Goal: Task Accomplishment & Management: Manage account settings

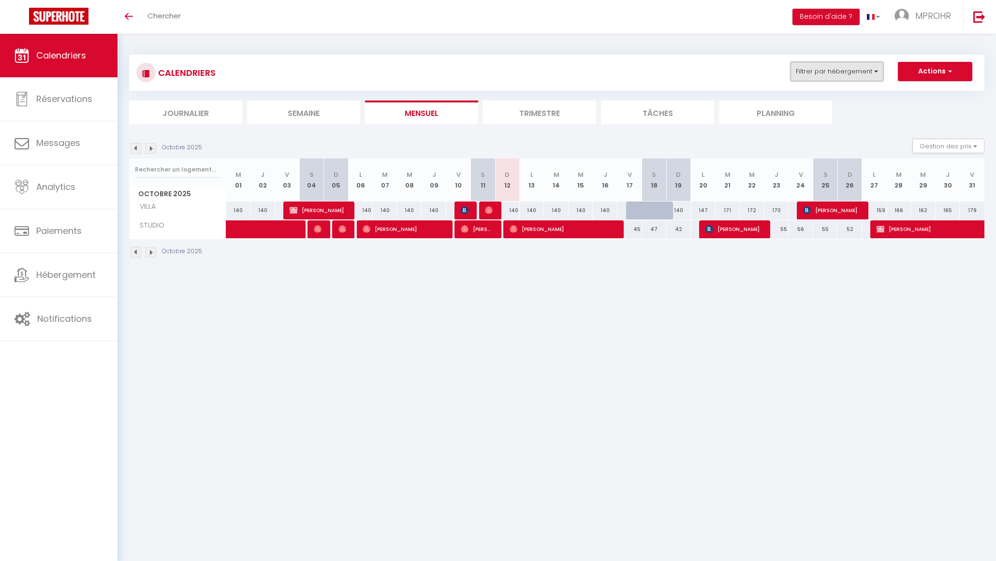
click at [845, 71] on button "Filtrer par hébergement" at bounding box center [837, 71] width 93 height 19
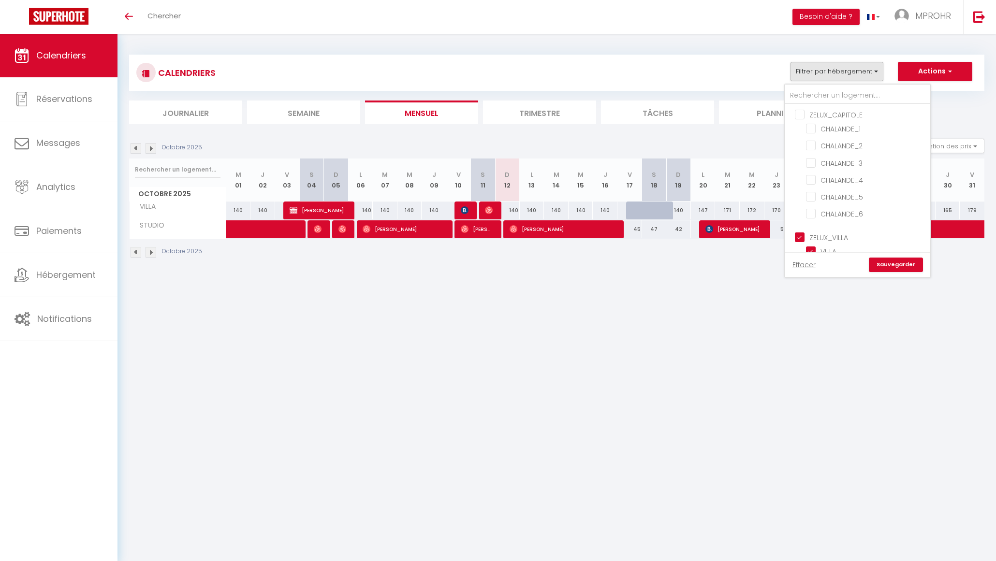
click at [803, 236] on input "ZELUX_VILLA" at bounding box center [867, 237] width 145 height 10
checkbox input "false"
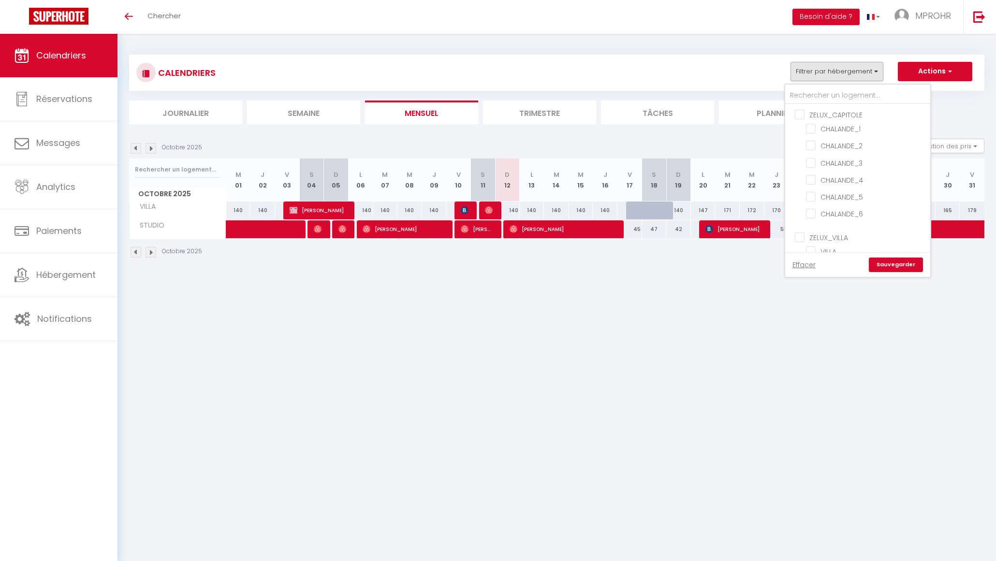
checkbox input "false"
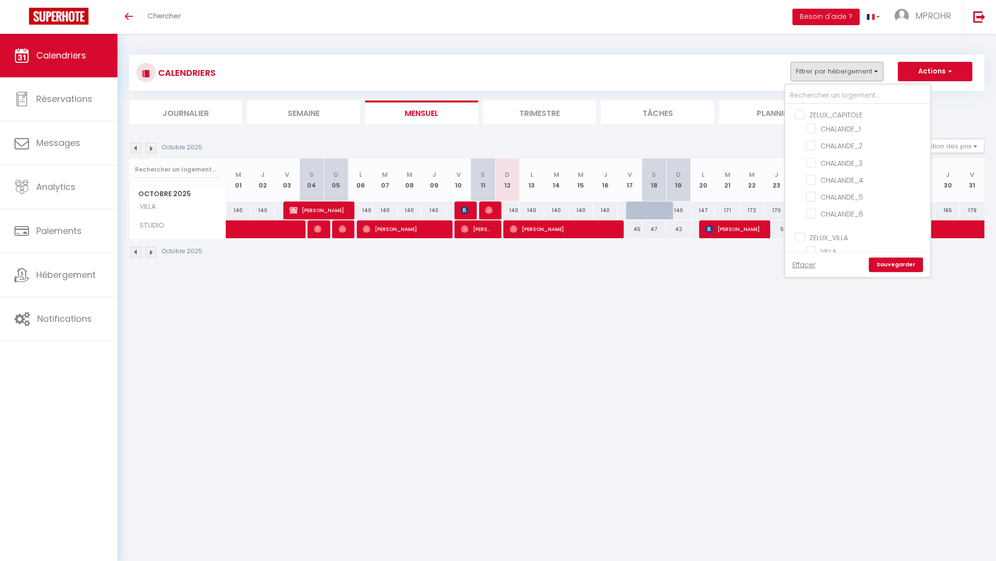
checkbox input "false"
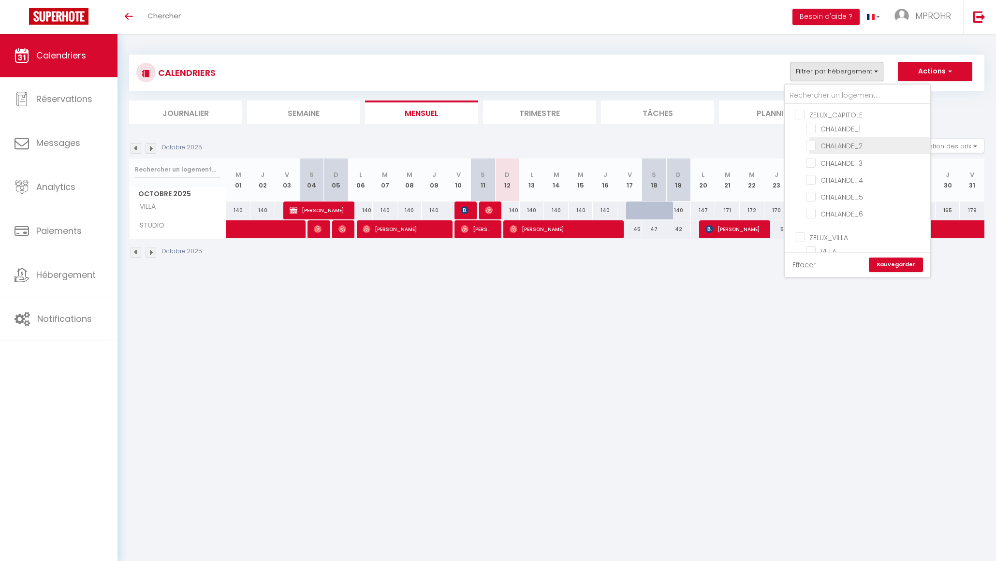
click at [812, 144] on input "CHALANDE_2" at bounding box center [866, 145] width 121 height 10
checkbox input "true"
checkbox input "false"
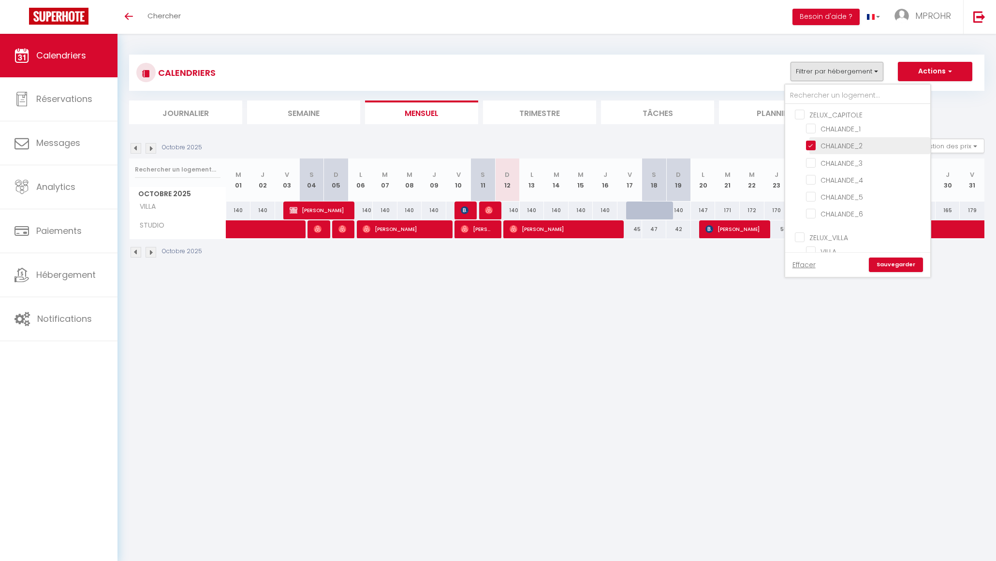
checkbox input "false"
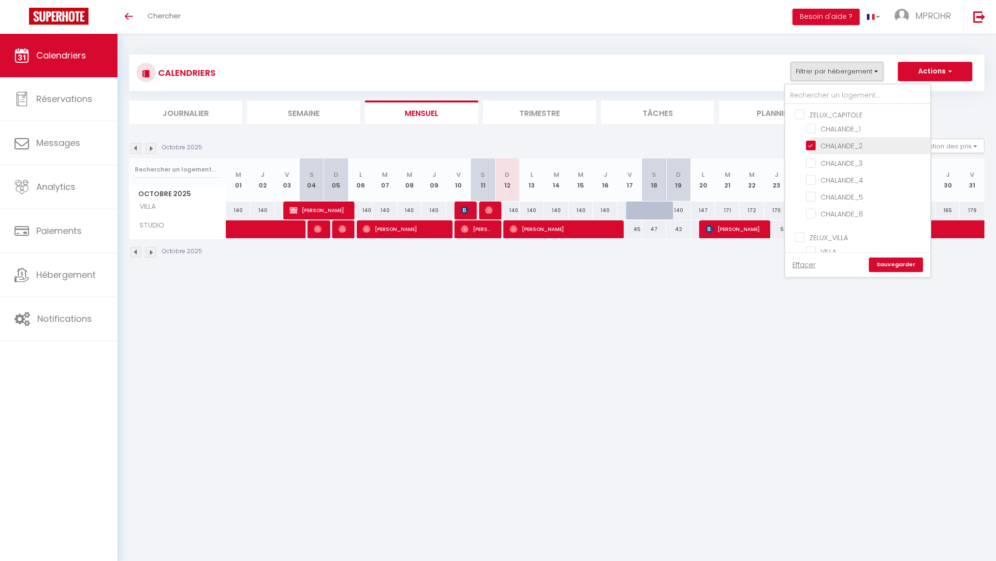
checkbox input "false"
click at [811, 163] on input "CHALANDE_3" at bounding box center [866, 162] width 121 height 10
checkbox input "true"
checkbox input "false"
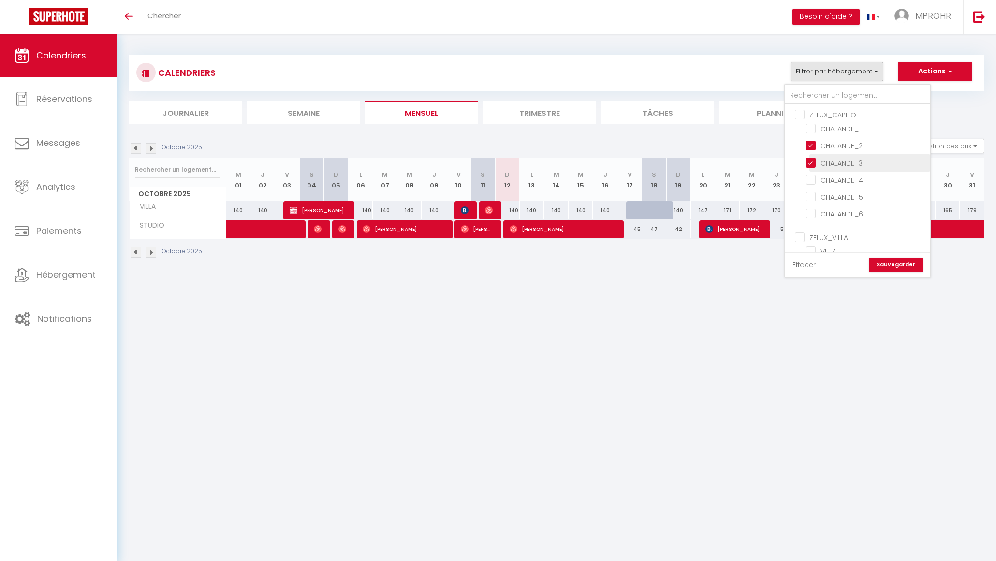
checkbox input "false"
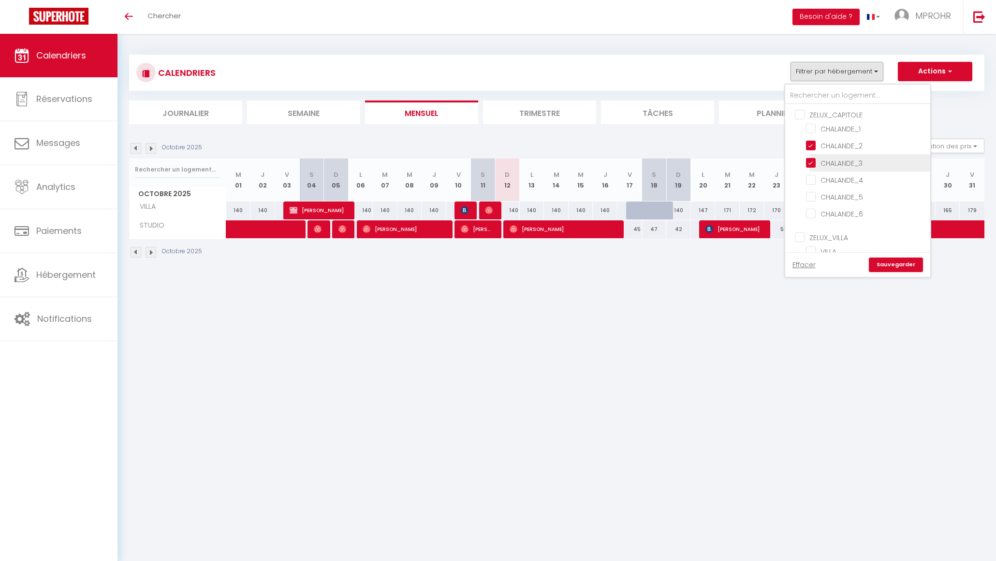
checkbox input "false"
click at [812, 180] on input "CHALANDE_4" at bounding box center [866, 180] width 121 height 10
checkbox input "true"
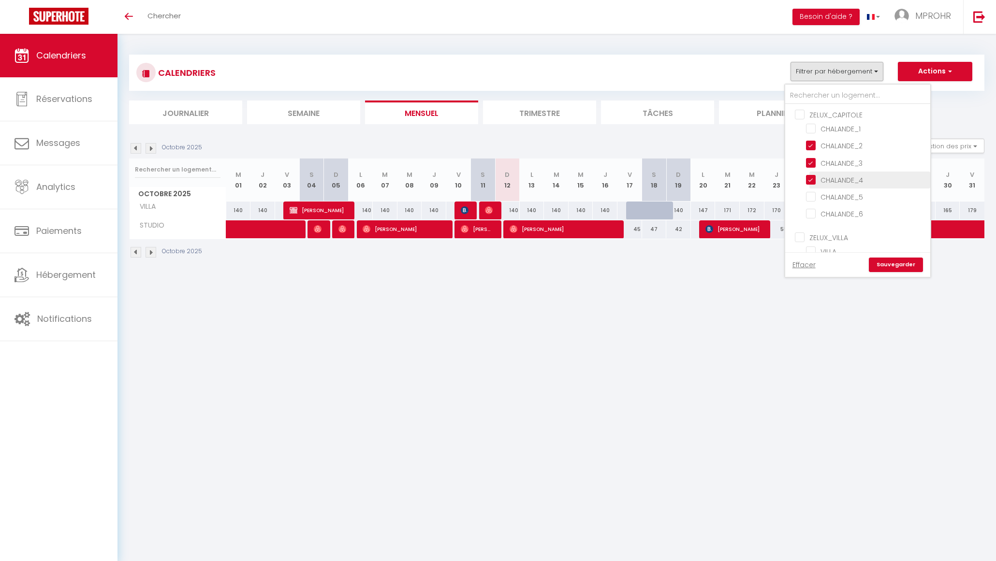
checkbox input "false"
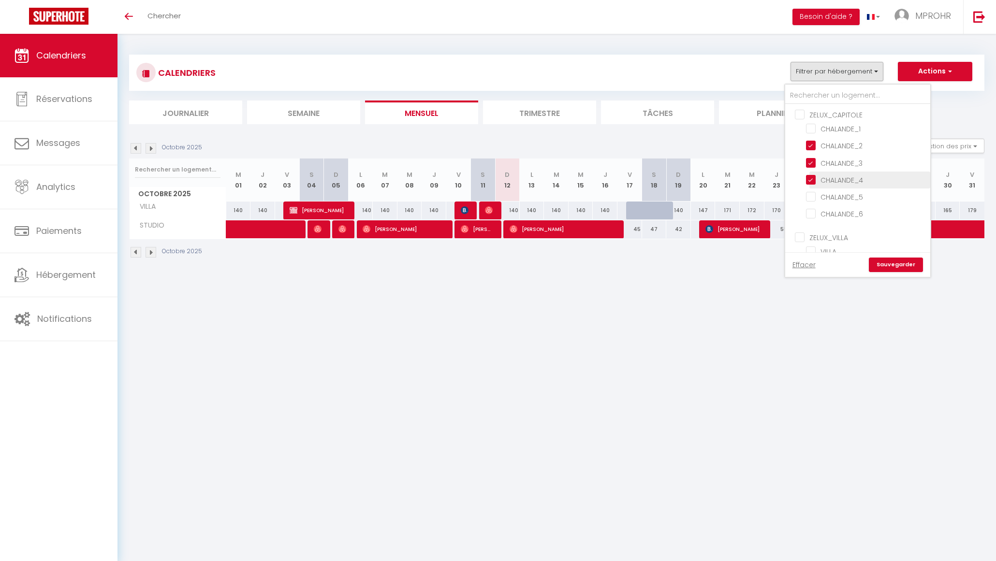
checkbox input "false"
click at [813, 196] on input "CHALANDE_5" at bounding box center [866, 197] width 121 height 10
checkbox input "true"
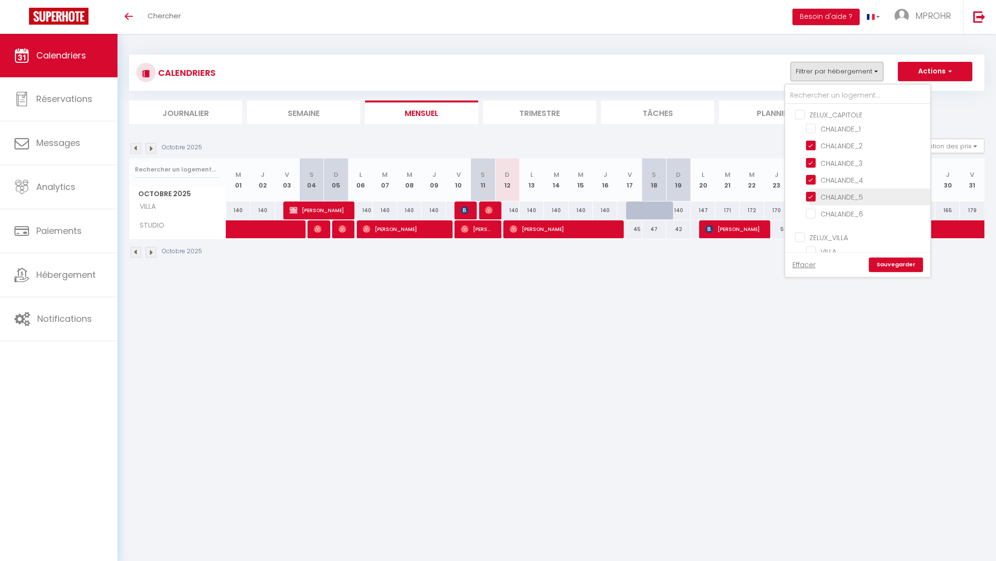
checkbox input "false"
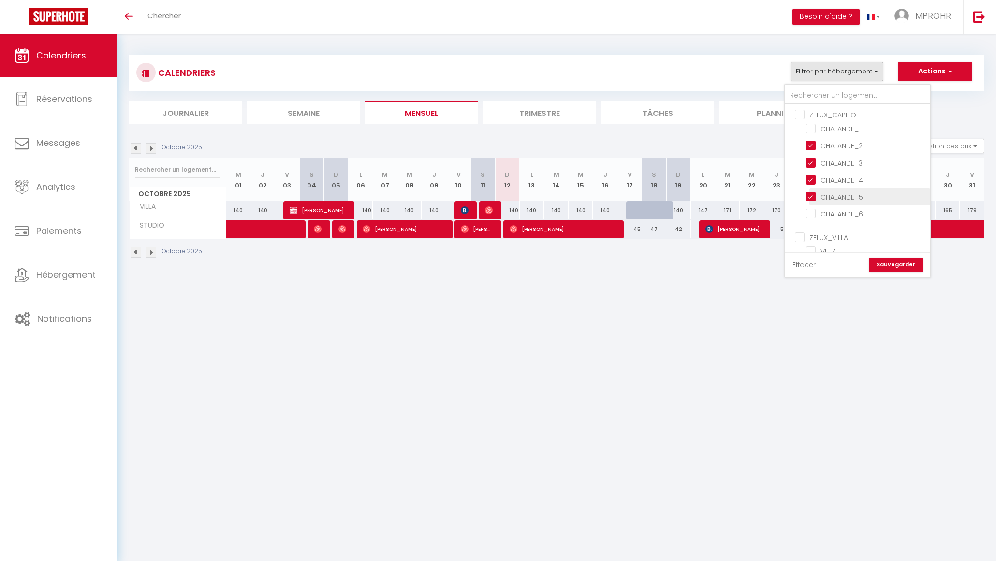
checkbox input "false"
click at [903, 262] on link "Sauvegarder" at bounding box center [896, 265] width 54 height 15
select select
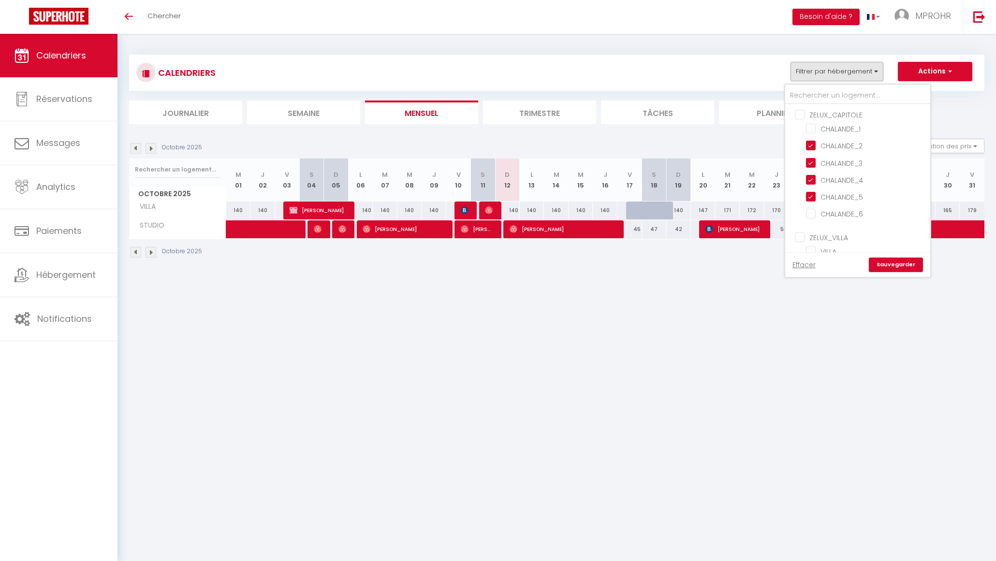
select select
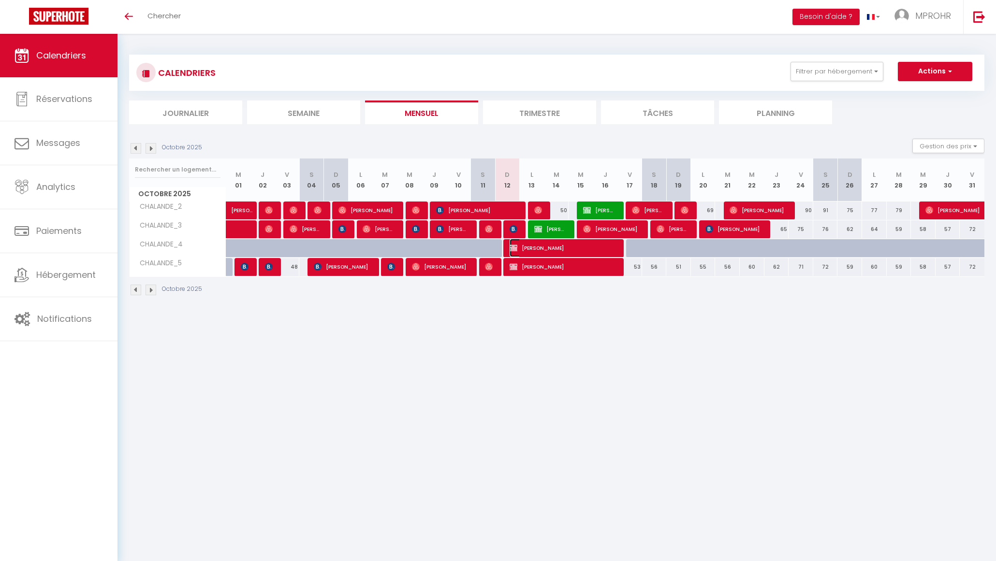
click at [549, 249] on span "[PERSON_NAME]" at bounding box center [563, 248] width 107 height 18
select select "OK"
select select "KO"
select select "0"
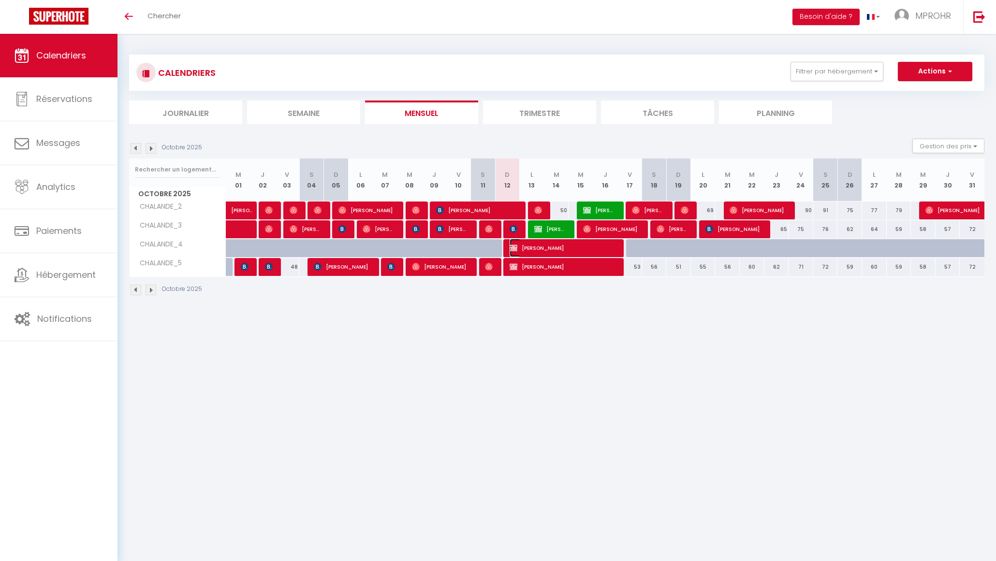
select select "1"
select select
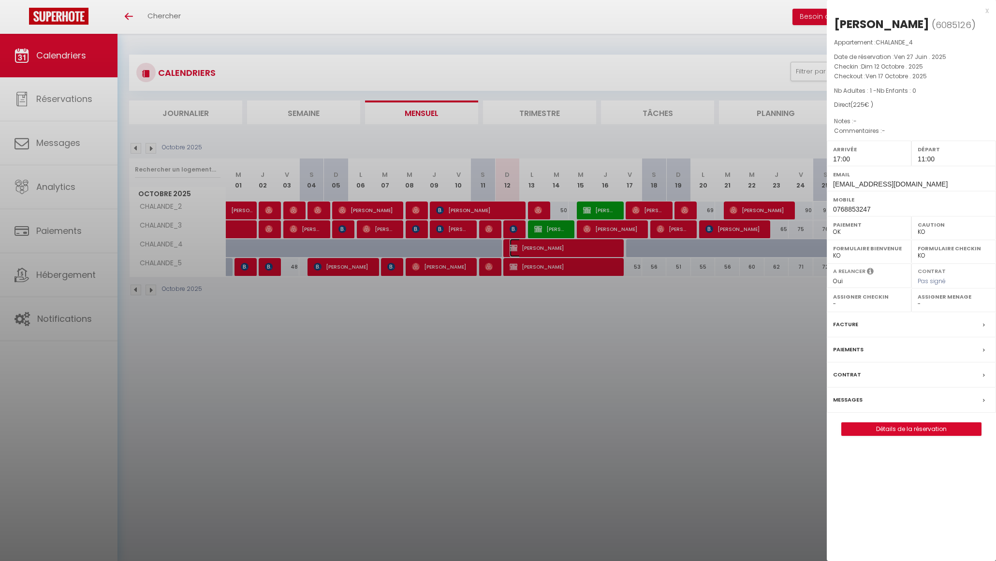
select select
click at [914, 436] on link "Détails de la réservation" at bounding box center [911, 429] width 139 height 13
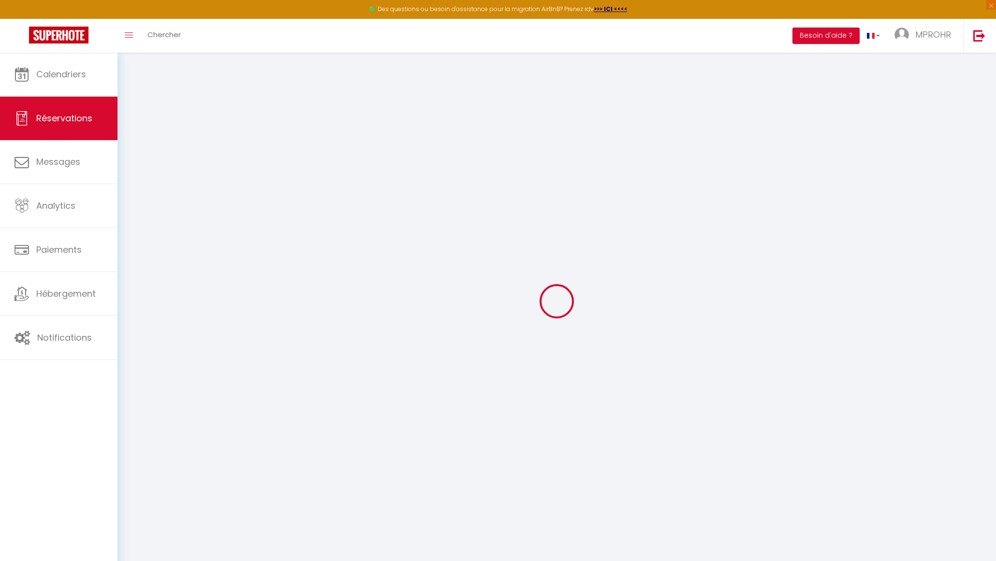
type input "Iban"
type input "Cassouroumé"
type input "[EMAIL_ADDRESS][DOMAIN_NAME]"
type input "0768853247"
select select "FR"
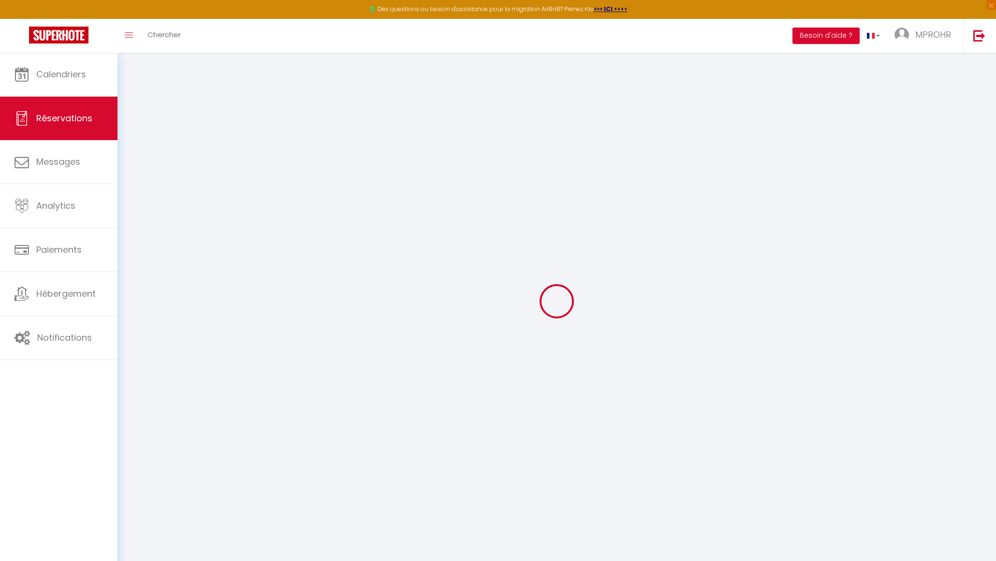
select select "30627"
select select "1"
type input "Dim 12 Octobre 2025"
select select
type input "Ven 17 Octobre 2025"
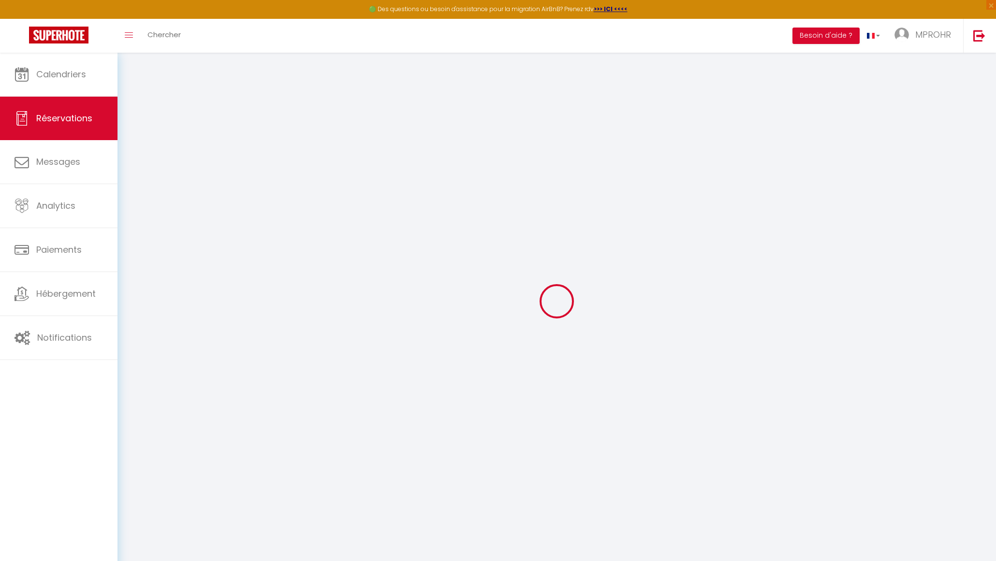
select select
type input "1"
select select "12"
select select
type input "225"
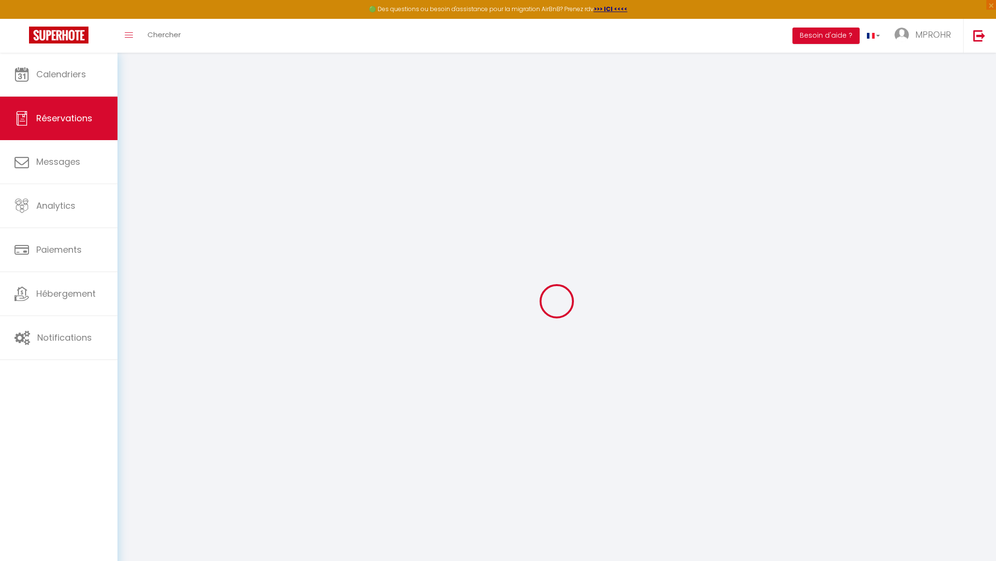
checkbox input "true"
type input "0"
type input "27.5"
type input "0"
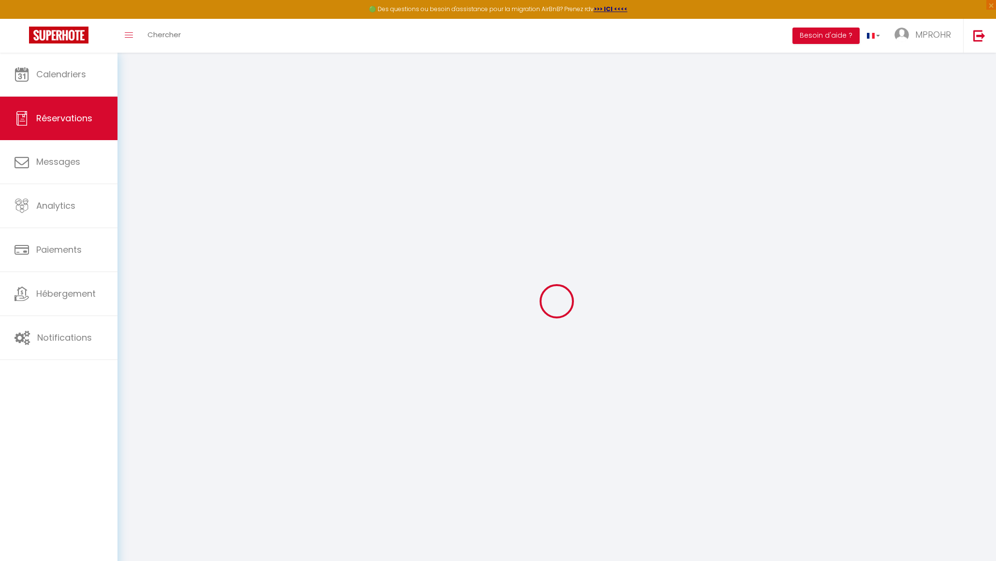
select select
select select "14"
checkbox input "true"
select select
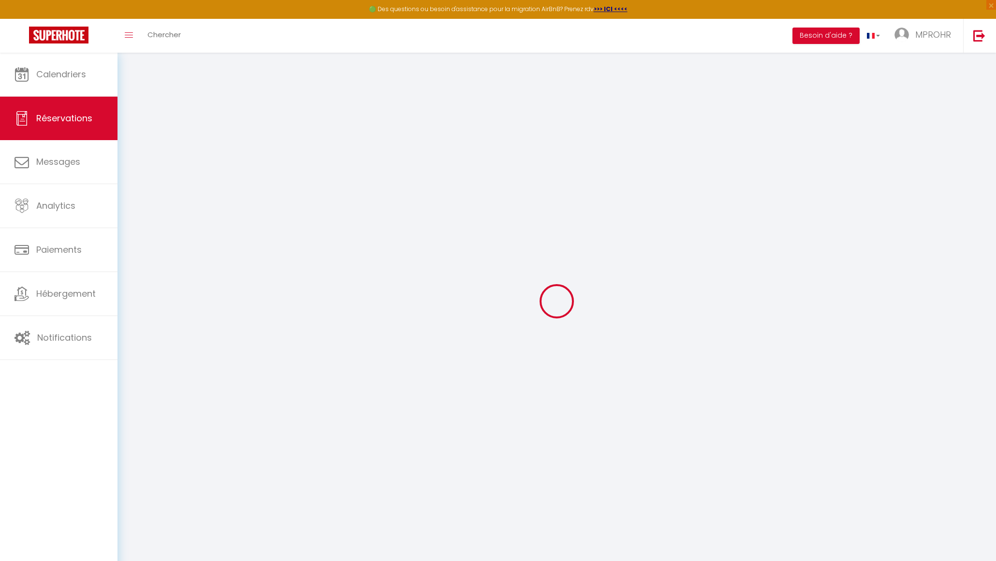
select select
checkbox input "true"
select select
checkbox input "true"
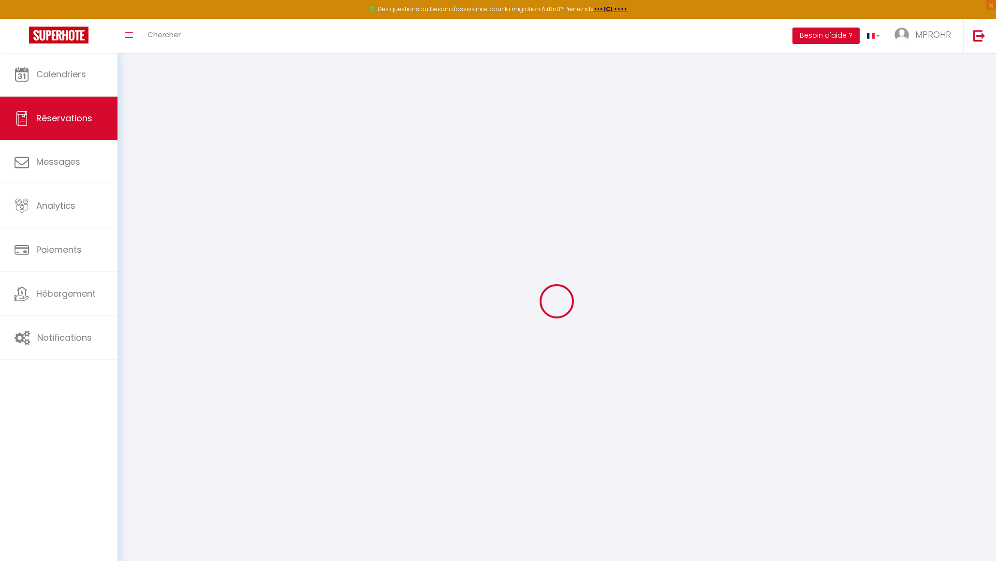
select select
checkbox input "true"
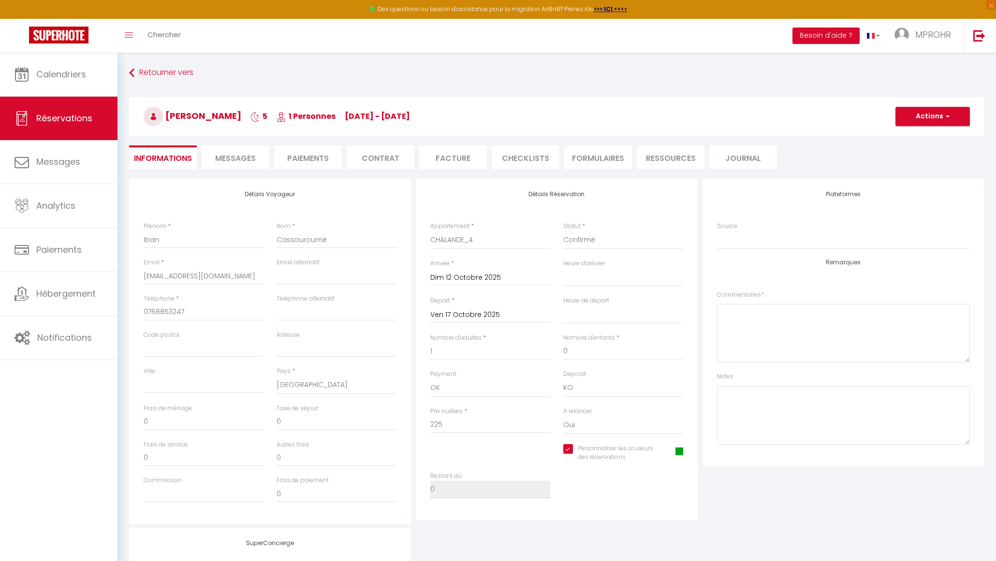
select select
checkbox input "true"
select select "17:00"
select select "11:00"
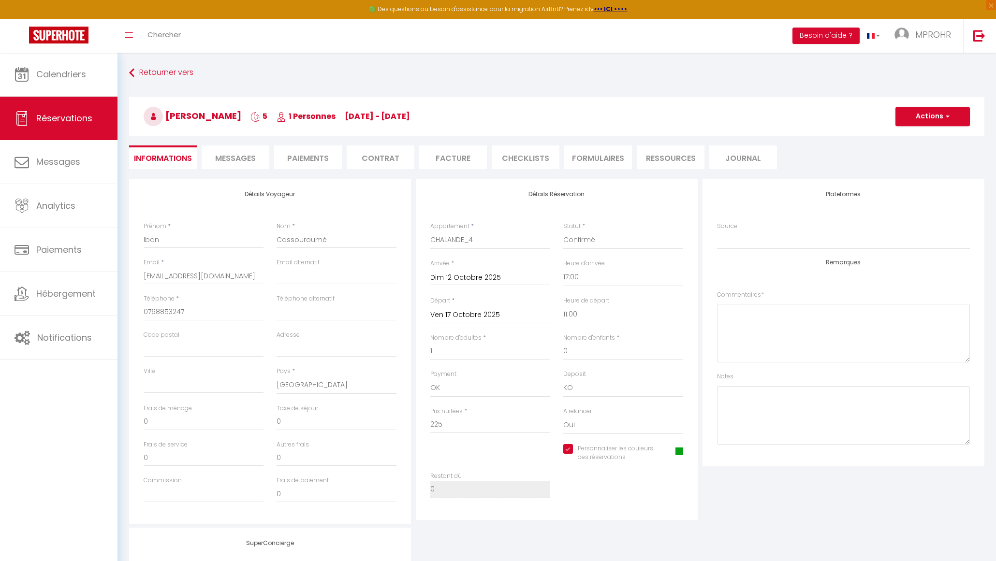
click at [718, 461] on div "Plateformes Source Direct [DOMAIN_NAME] [DOMAIN_NAME] Chalet montagne Expedia G…" at bounding box center [844, 323] width 282 height 288
click at [932, 115] on button "Actions" at bounding box center [933, 116] width 74 height 19
click at [914, 133] on link "Enregistrer" at bounding box center [923, 138] width 76 height 13
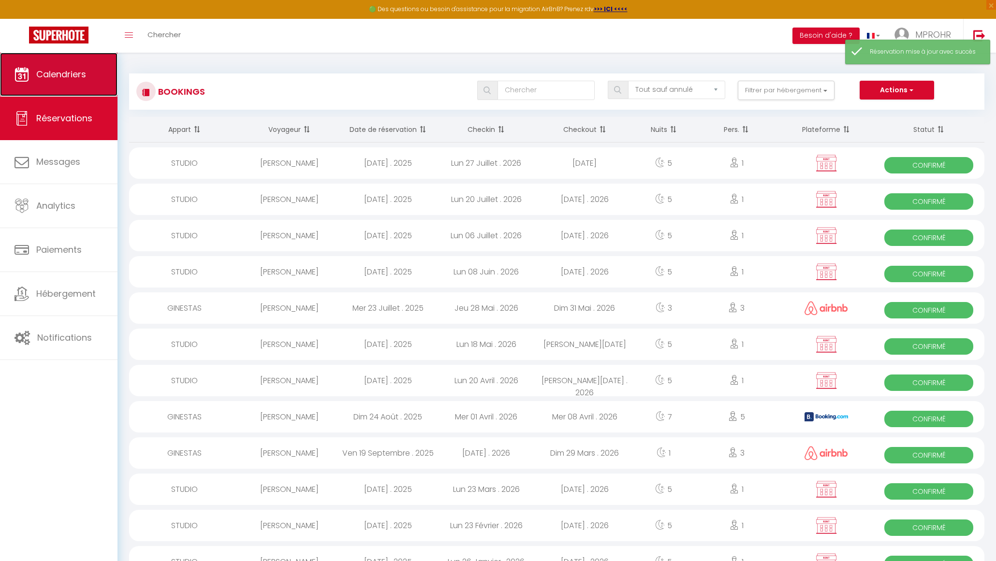
click at [74, 77] on span "Calendriers" at bounding box center [61, 74] width 50 height 12
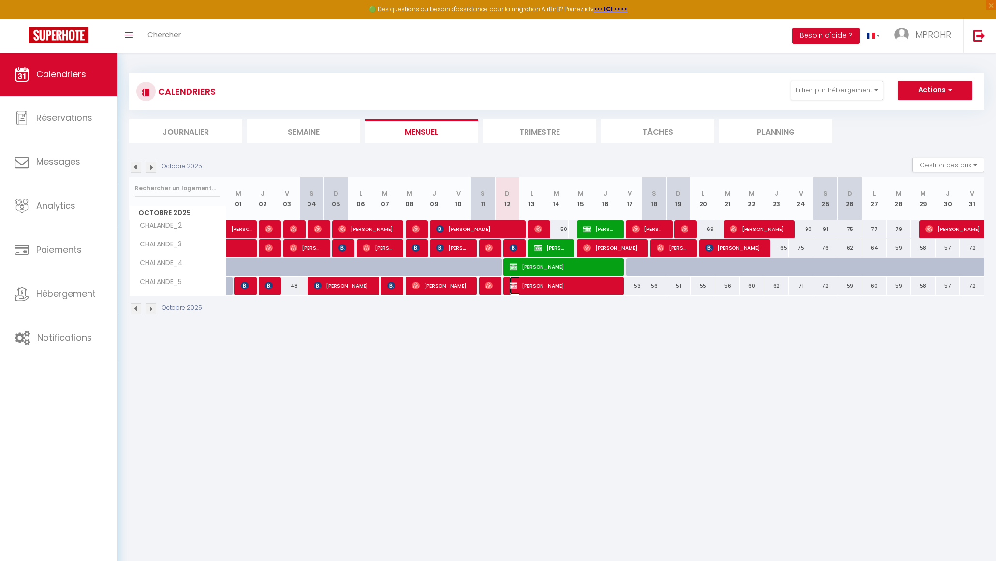
click at [534, 289] on span "[PERSON_NAME]" at bounding box center [563, 286] width 107 height 18
select select "OK"
select select "KO"
select select "0"
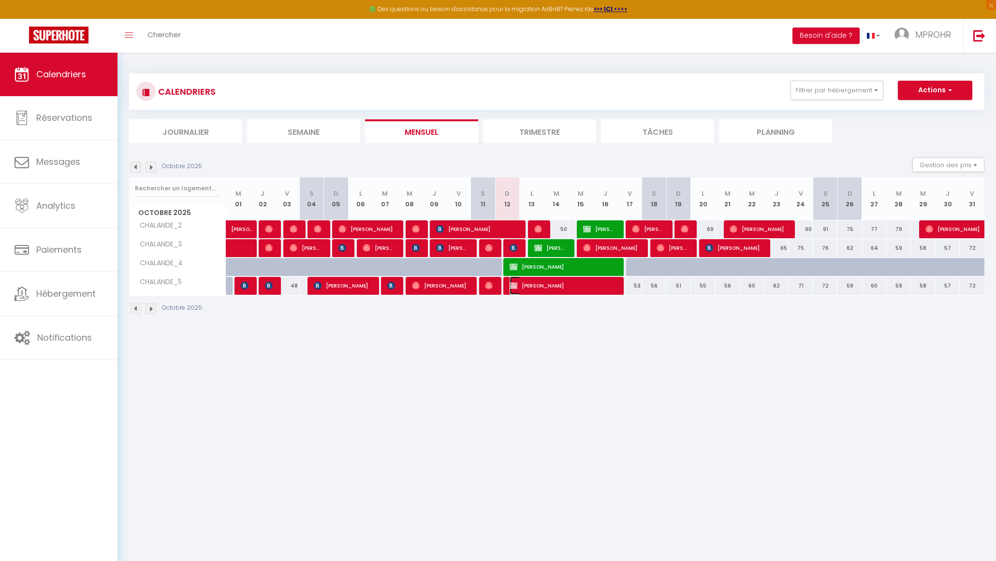
select select "1"
select select
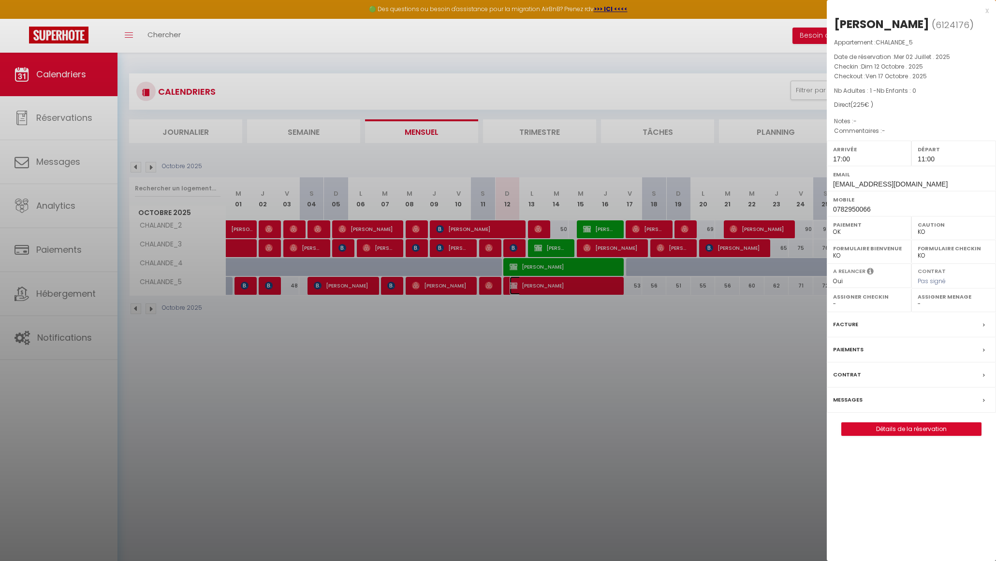
select select
click at [899, 436] on link "Détails de la réservation" at bounding box center [911, 429] width 139 height 13
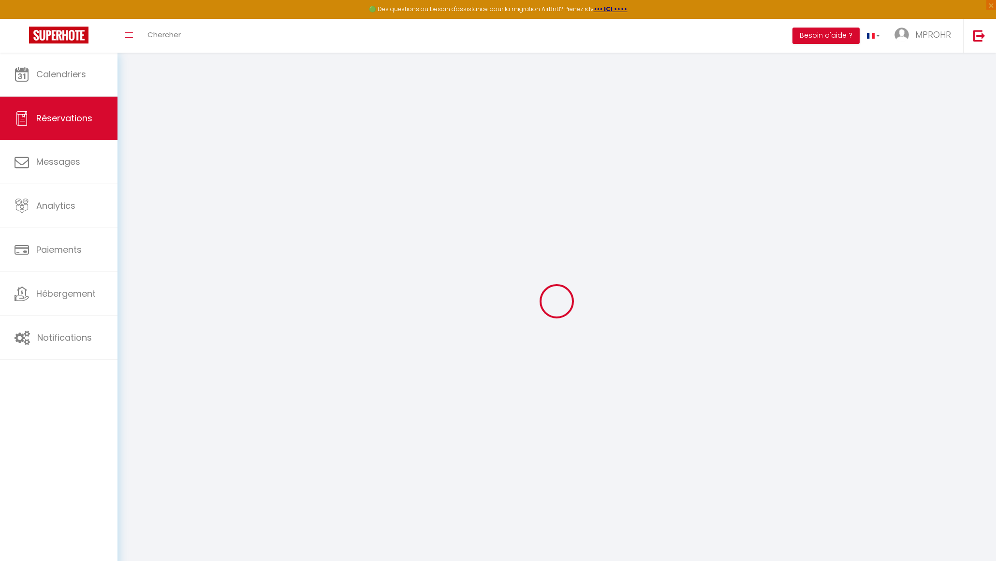
type input "[PERSON_NAME]"
type input "Beaujard-Guérin"
type input "[EMAIL_ADDRESS][DOMAIN_NAME]"
type input "0782950066"
select select "FR"
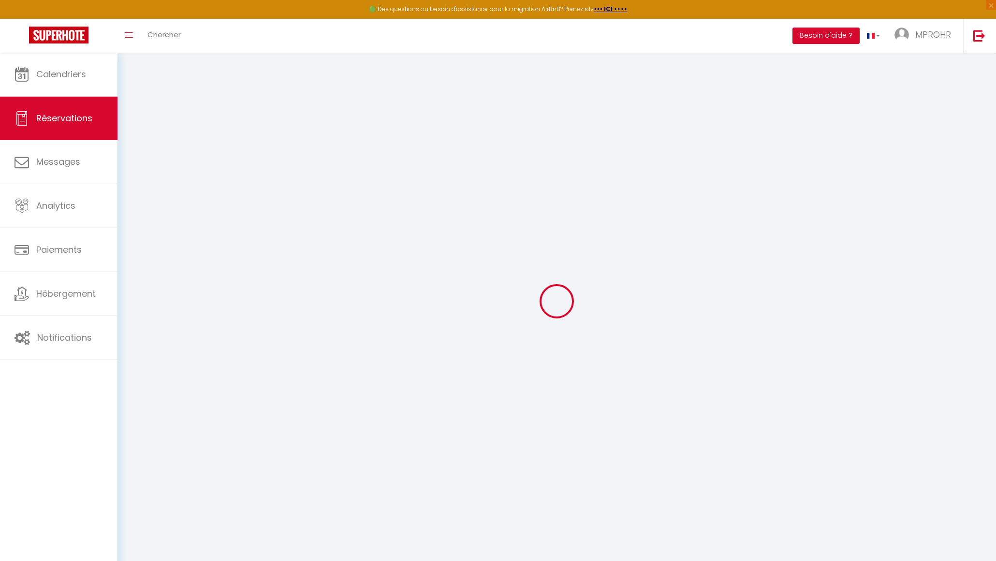
select select "30716"
select select "1"
type input "Dim 12 Octobre 2025"
select select
type input "Ven 17 Octobre 2025"
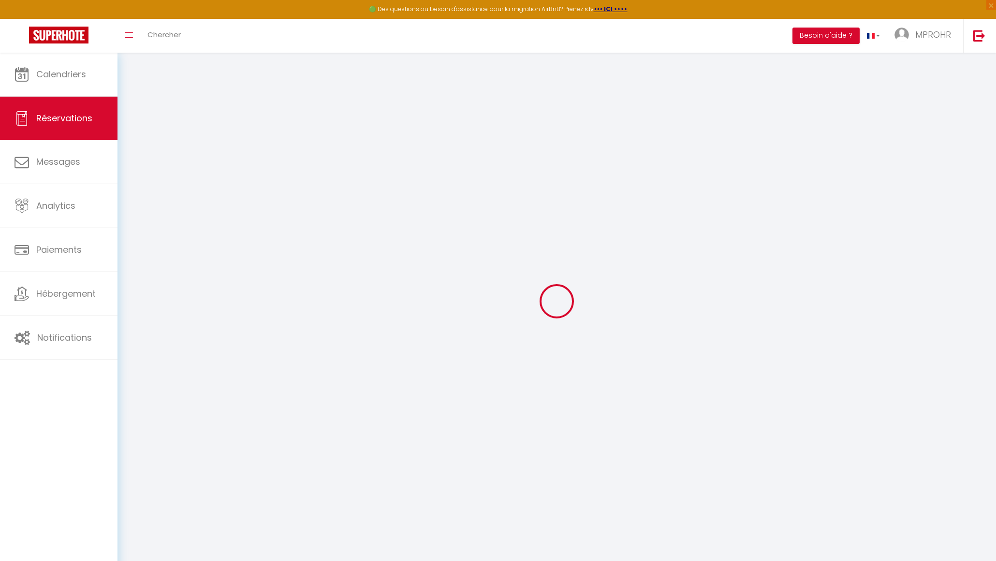
select select
type input "1"
select select "12"
select select
type input "225"
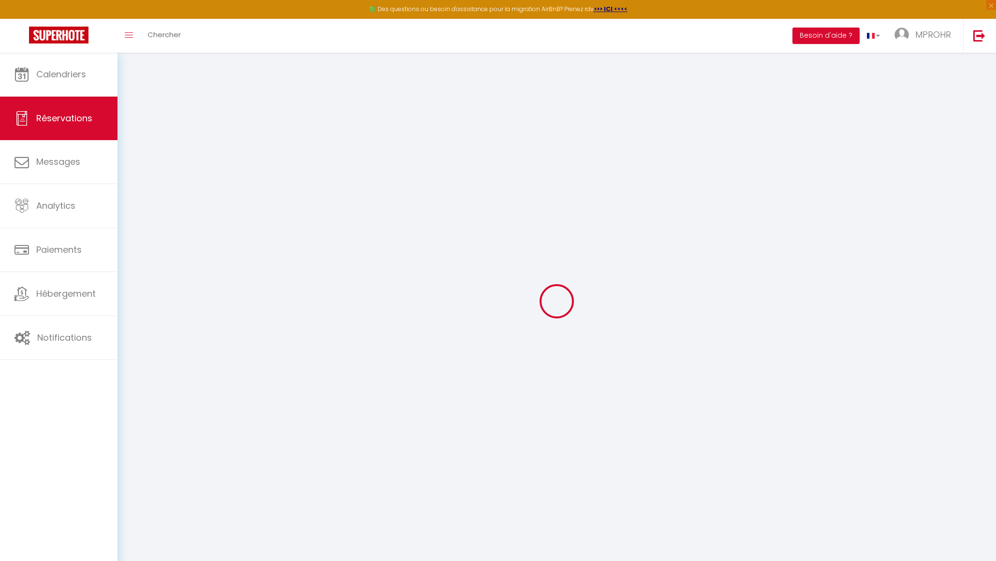
checkbox input "true"
type input "0"
type input "27.5"
type input "0"
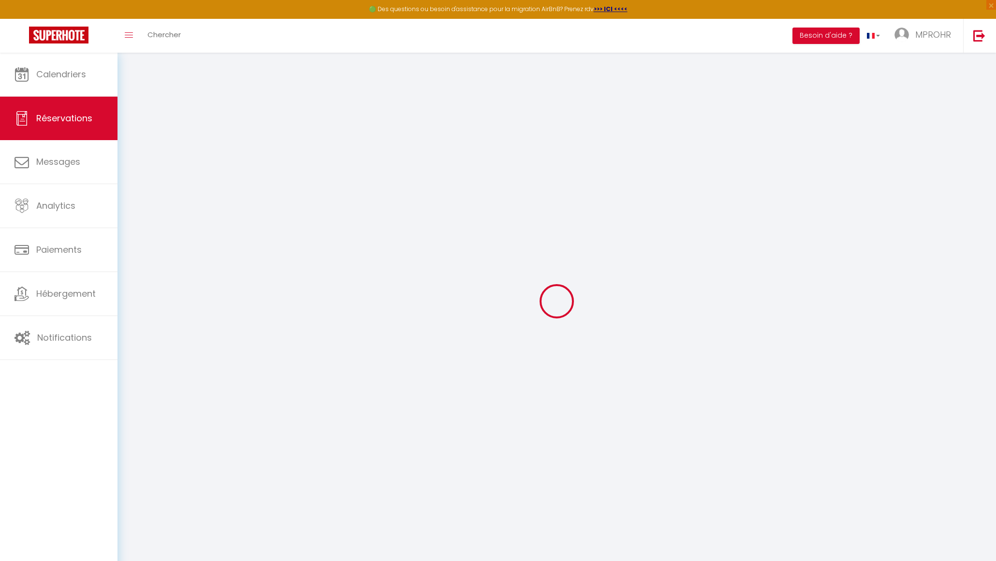
select select
select select "14"
checkbox input "true"
select select
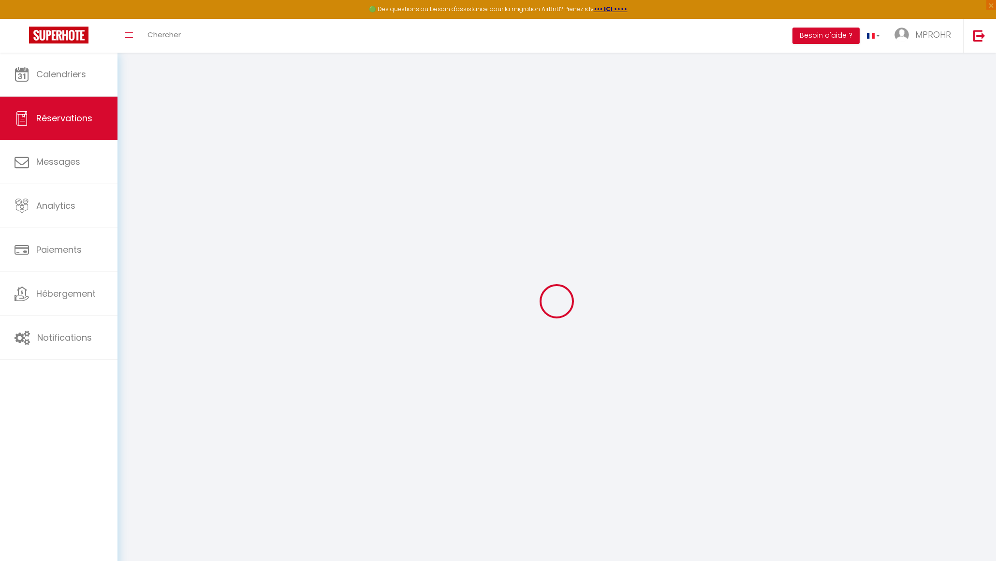
select select
checkbox input "true"
select select
checkbox input "true"
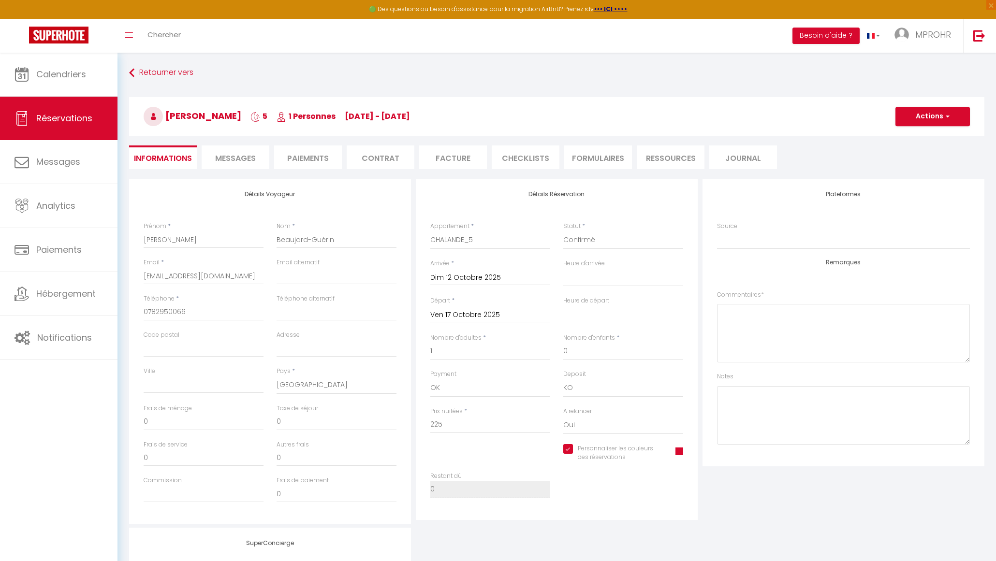
select select
checkbox input "true"
select select "17:00"
select select "11:00"
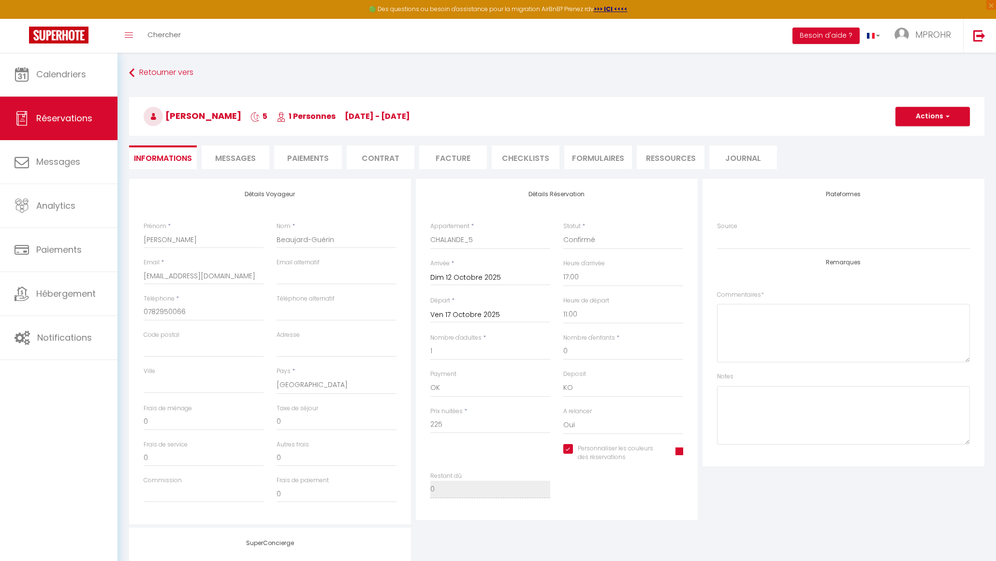
checkbox input "true"
click at [679, 453] on span at bounding box center [680, 452] width 8 height 8
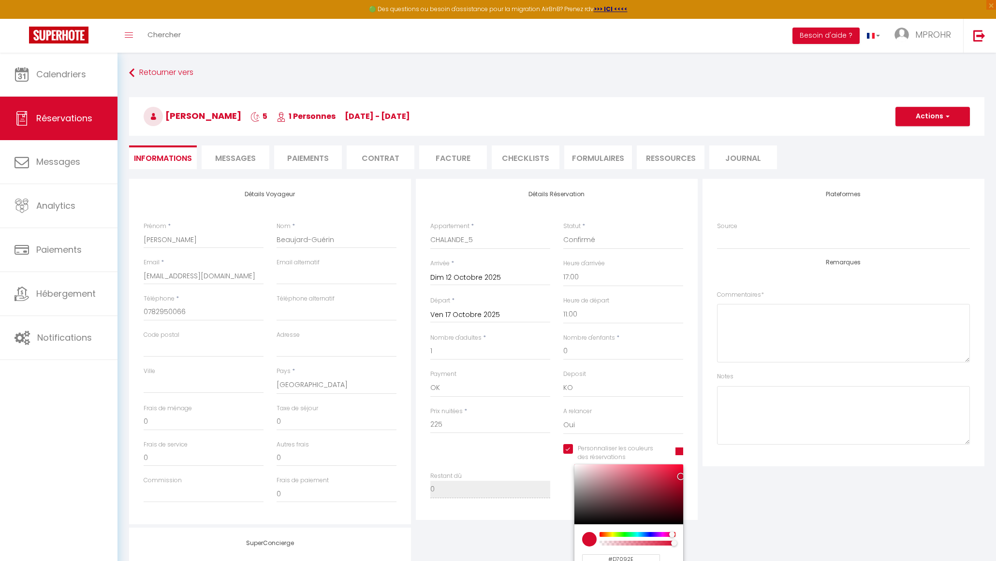
click at [634, 558] on input "#D7092E" at bounding box center [621, 560] width 78 height 10
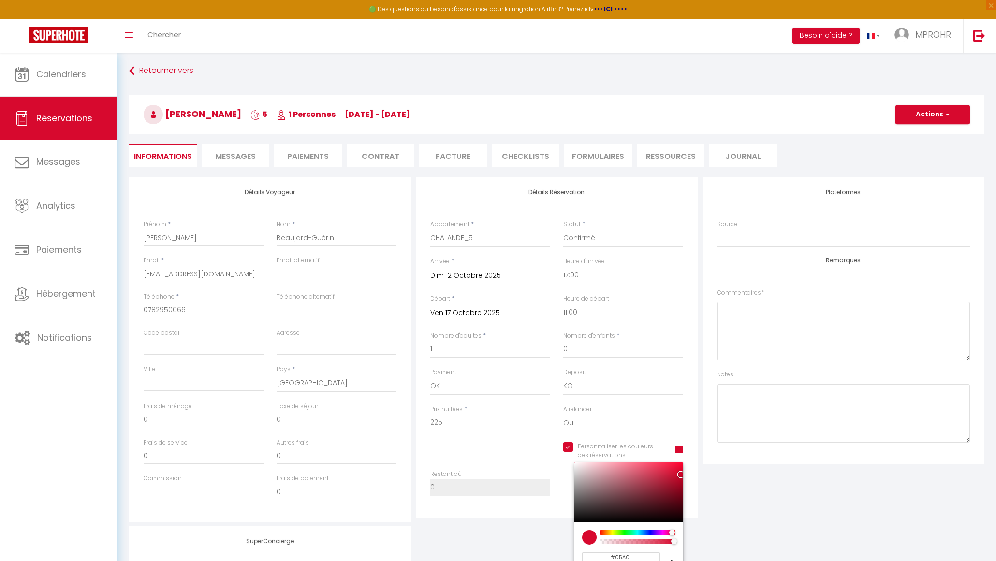
type input "#05A014"
checkbox input "true"
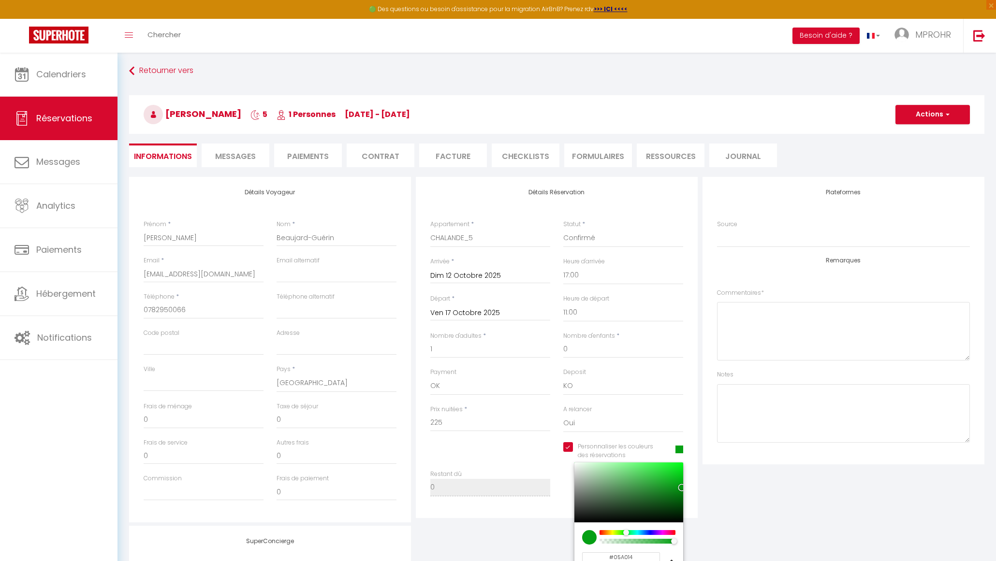
type input "#05A014"
click at [805, 508] on div "Plateformes Source Direct [DOMAIN_NAME] [DOMAIN_NAME] Chalet montagne Expedia G…" at bounding box center [843, 350] width 287 height 346
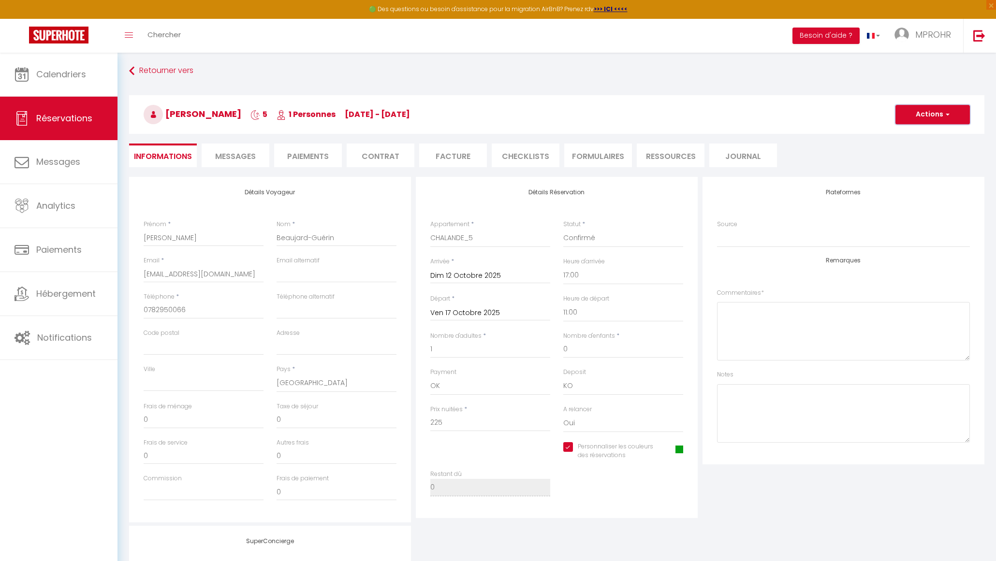
click at [938, 119] on button "Actions" at bounding box center [933, 114] width 74 height 19
click at [916, 136] on link "Enregistrer" at bounding box center [923, 136] width 76 height 13
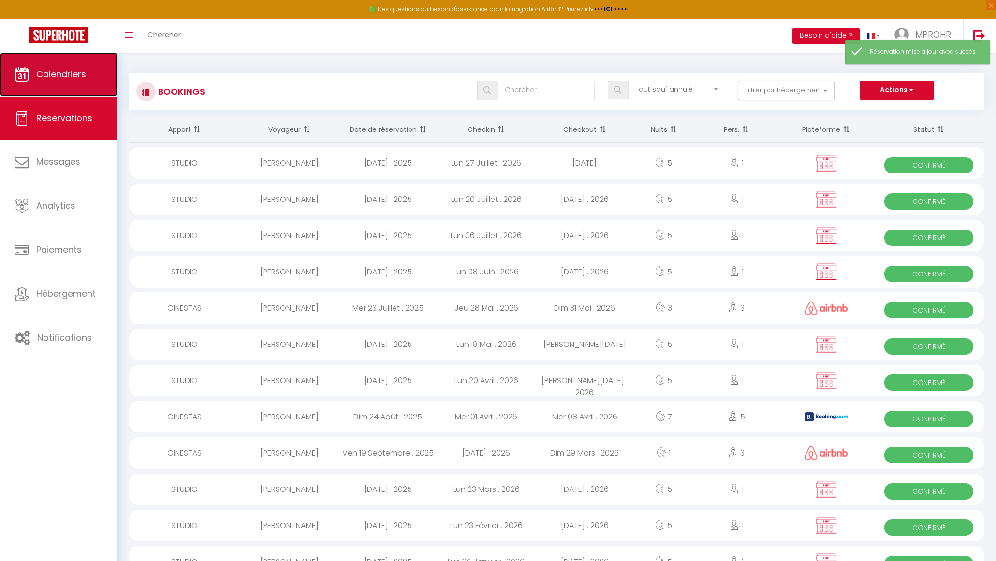
click at [74, 82] on link "Calendriers" at bounding box center [59, 75] width 118 height 44
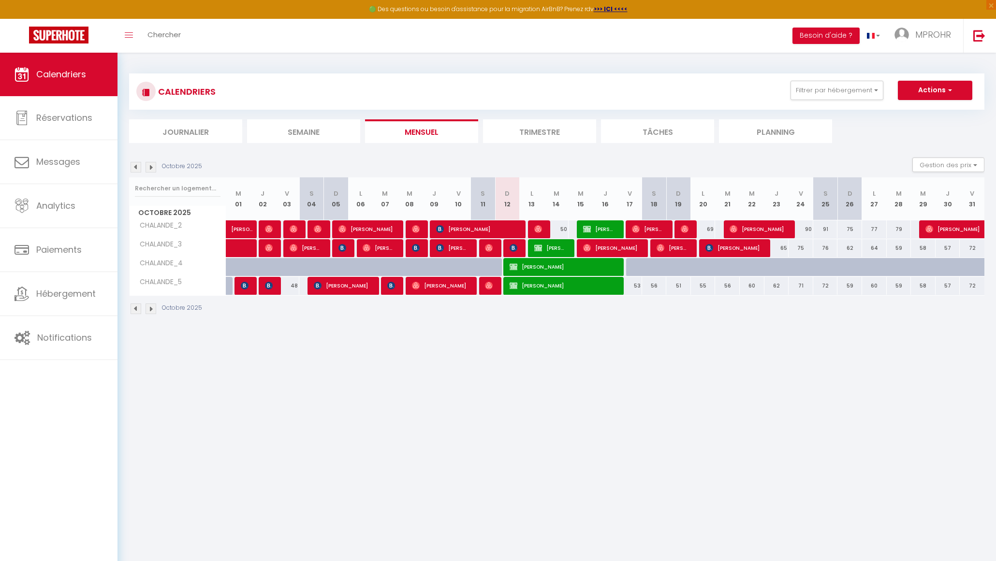
click at [616, 430] on body "🟢 Des questions ou besoin d'assistance pour la migration AirBnB? Prenez rdv >>>…" at bounding box center [498, 333] width 996 height 561
